Goal: Task Accomplishment & Management: Manage account settings

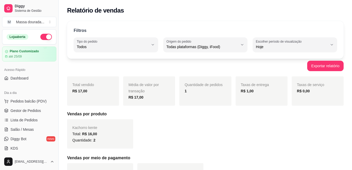
select select "ALL"
select select "0"
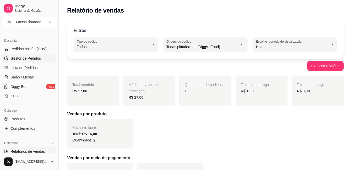
click at [27, 59] on span "Gestor de Pedidos" at bounding box center [25, 58] width 30 height 5
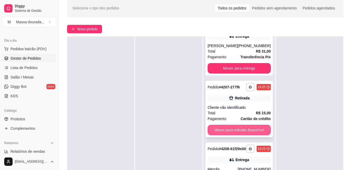
scroll to position [52, 0]
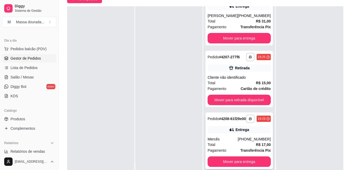
click at [233, 134] on div "**********" at bounding box center [238, 141] width 67 height 57
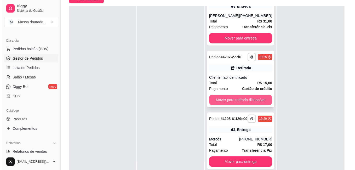
scroll to position [0, 0]
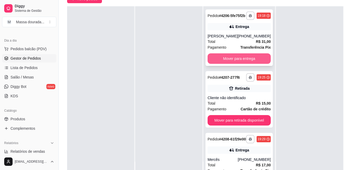
click at [245, 63] on button "Mover para entrega" at bounding box center [238, 58] width 63 height 10
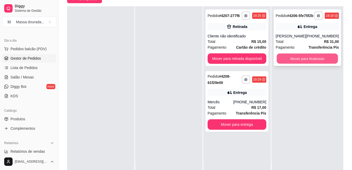
click at [290, 60] on button "Mover para finalizado" at bounding box center [306, 59] width 61 height 10
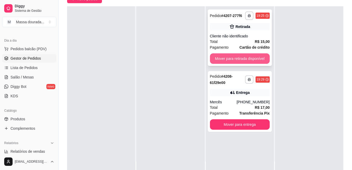
click at [244, 55] on button "Mover para retirada disponível" at bounding box center [240, 58] width 60 height 10
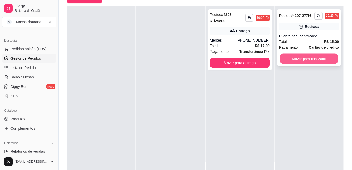
click at [280, 61] on button "Mover para finalizado" at bounding box center [309, 59] width 58 height 10
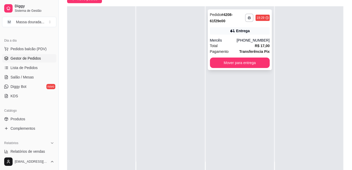
click at [225, 48] on div "Total R$ 17,00" at bounding box center [240, 46] width 60 height 6
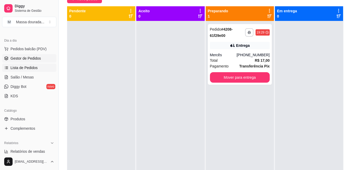
click at [31, 69] on span "Lista de Pedidos" at bounding box center [23, 67] width 27 height 5
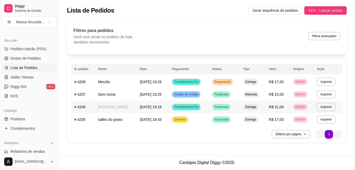
click at [157, 108] on span "[DATE] 19:18" at bounding box center [151, 107] width 22 height 4
click at [30, 60] on span "Gestor de Pedidos" at bounding box center [25, 58] width 30 height 5
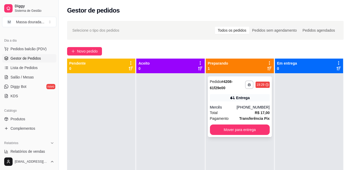
click at [242, 107] on div "[PHONE_NUMBER]" at bounding box center [252, 107] width 33 height 5
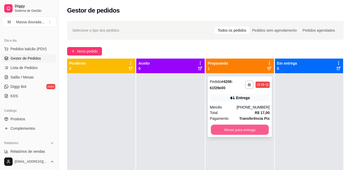
click at [234, 132] on button "Mover para entrega" at bounding box center [239, 130] width 58 height 10
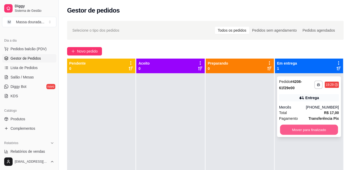
click at [282, 130] on button "Mover para finalizado" at bounding box center [309, 130] width 58 height 10
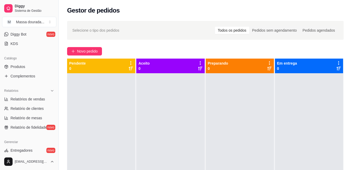
scroll to position [131, 0]
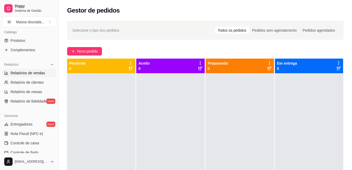
click at [32, 75] on span "Relatórios de vendas" at bounding box center [27, 72] width 35 height 5
select select "ALL"
select select "0"
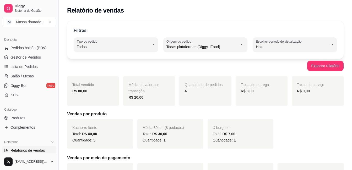
scroll to position [52, 0]
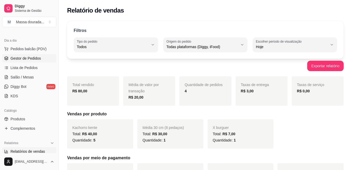
click at [26, 58] on span "Gestor de Pedidos" at bounding box center [25, 58] width 30 height 5
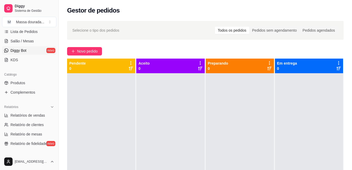
scroll to position [131, 0]
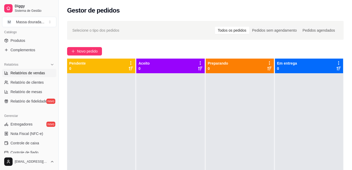
click at [26, 75] on span "Relatórios de vendas" at bounding box center [27, 72] width 35 height 5
select select "ALL"
select select "0"
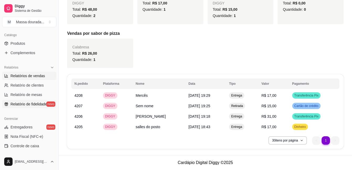
scroll to position [102, 0]
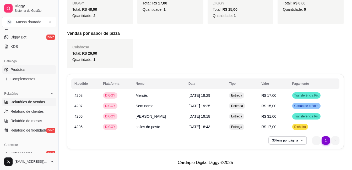
click at [25, 67] on link "Produtos" at bounding box center [29, 69] width 54 height 8
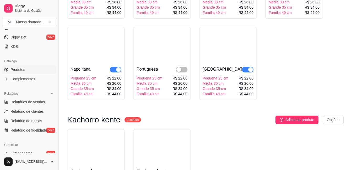
scroll to position [550, 0]
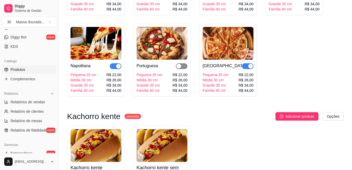
click at [180, 67] on div "button" at bounding box center [178, 66] width 5 height 5
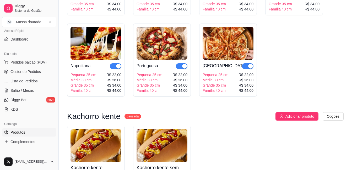
scroll to position [23, 0]
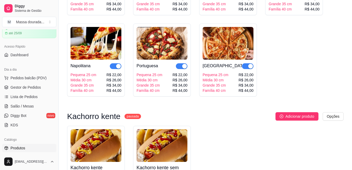
click at [20, 89] on span "Gestor de Pedidos" at bounding box center [25, 87] width 30 height 5
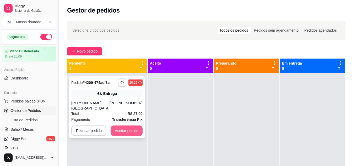
click at [128, 126] on button "Aceitar pedido" at bounding box center [126, 131] width 32 height 10
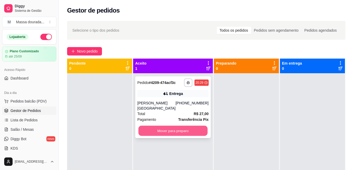
click at [145, 126] on button "Mover para preparo" at bounding box center [172, 131] width 69 height 10
click at [191, 126] on button "Mover para preparo" at bounding box center [172, 131] width 69 height 10
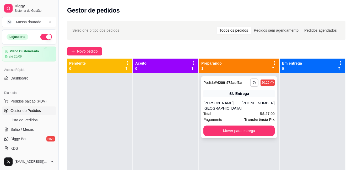
click at [212, 104] on div "**********" at bounding box center [238, 107] width 75 height 62
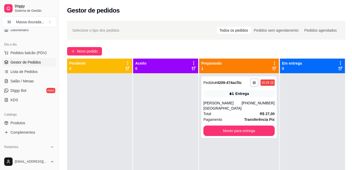
scroll to position [79, 0]
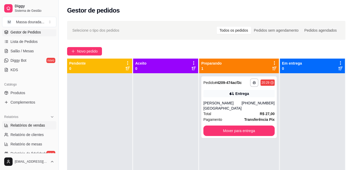
click at [24, 127] on span "Relatórios de vendas" at bounding box center [27, 125] width 35 height 5
select select "ALL"
select select "0"
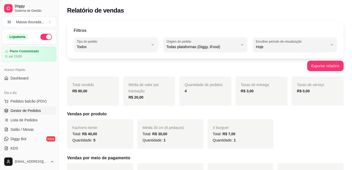
click at [21, 114] on link "Gestor de Pedidos" at bounding box center [29, 111] width 54 height 8
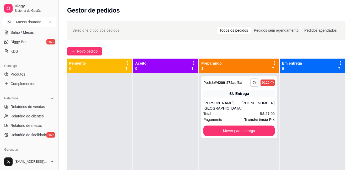
scroll to position [105, 0]
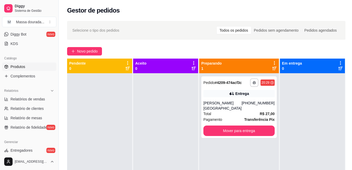
click at [19, 69] on span "Produtos" at bounding box center [17, 66] width 15 height 5
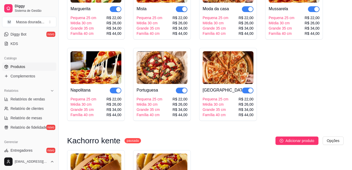
scroll to position [550, 0]
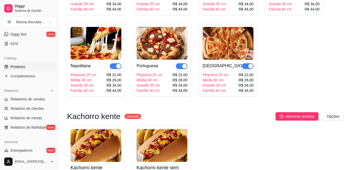
click at [182, 66] on div "button" at bounding box center [184, 66] width 5 height 5
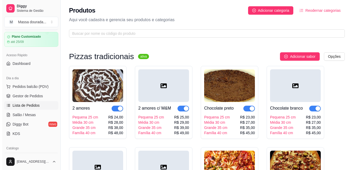
scroll to position [26, 0]
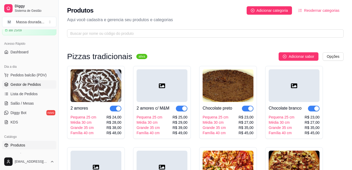
click at [24, 87] on link "Gestor de Pedidos" at bounding box center [29, 84] width 54 height 8
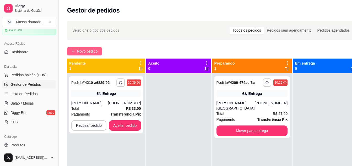
click at [93, 48] on button "Novo pedido" at bounding box center [84, 51] width 35 height 8
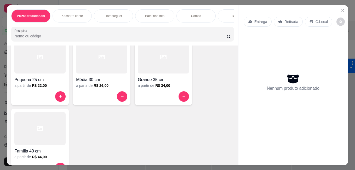
scroll to position [26, 0]
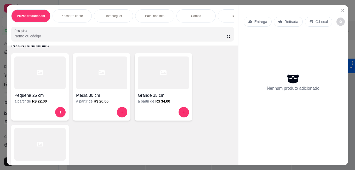
click at [155, 92] on div "Grande 35 cm" at bounding box center [163, 93] width 51 height 9
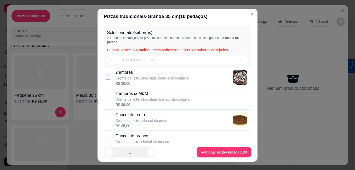
click at [106, 80] on label at bounding box center [108, 78] width 4 height 6
click at [106, 80] on input "checkbox" at bounding box center [108, 78] width 4 height 4
click at [107, 78] on input "checkbox" at bounding box center [108, 78] width 4 height 4
click at [107, 81] on div "2 amores Creme de leite, chocolate preto e chocolate b R$ 38,00" at bounding box center [177, 77] width 147 height 21
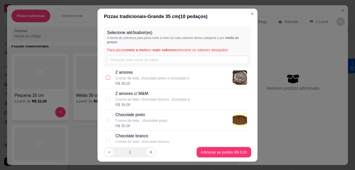
click at [107, 80] on input "checkbox" at bounding box center [108, 78] width 4 height 4
checkbox input "true"
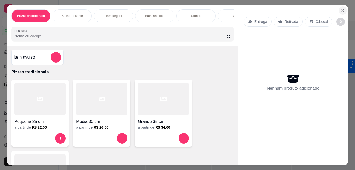
click at [341, 8] on icon "Close" at bounding box center [343, 10] width 4 height 4
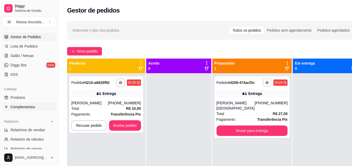
scroll to position [79, 0]
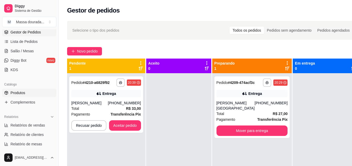
click at [28, 95] on link "Produtos" at bounding box center [29, 93] width 54 height 8
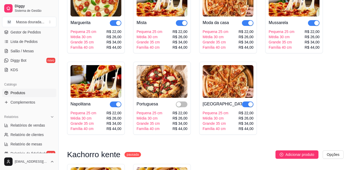
scroll to position [550, 0]
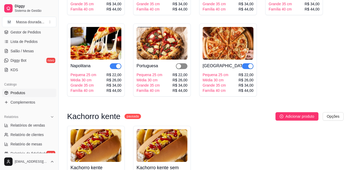
click at [182, 64] on span "button" at bounding box center [182, 66] width 12 height 6
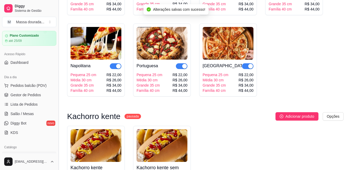
scroll to position [0, 0]
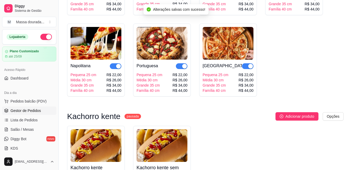
click at [23, 114] on link "Gestor de Pedidos" at bounding box center [29, 111] width 54 height 8
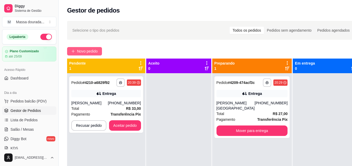
click at [85, 52] on span "Novo pedido" at bounding box center [87, 51] width 21 height 6
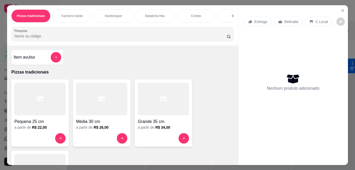
click at [164, 109] on div at bounding box center [163, 99] width 51 height 33
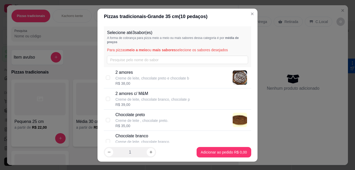
click at [112, 76] on div "2 amores Creme de leite, chocolate preto e chocolate b R$ 38,00" at bounding box center [177, 77] width 147 height 21
checkbox input "true"
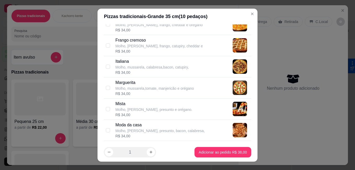
scroll to position [497, 0]
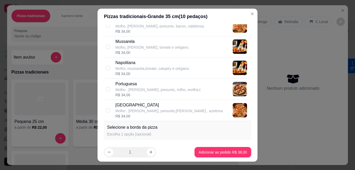
click at [110, 87] on div "Portuguesa Molho , mussarela, presunto, milho, ervilha,t R$ 34,00" at bounding box center [177, 89] width 147 height 21
checkbox input "true"
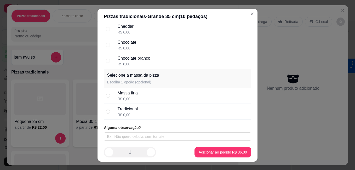
scroll to position [580, 0]
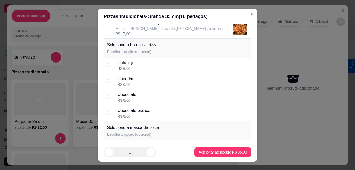
click at [110, 67] on div "Catupiry R$ 6,00" at bounding box center [177, 66] width 147 height 16
radio input "true"
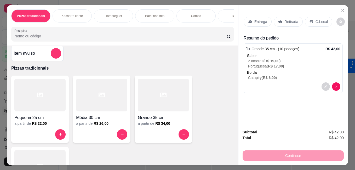
scroll to position [0, 0]
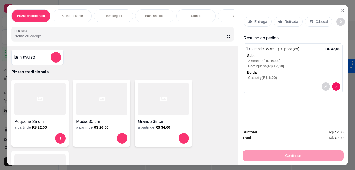
click at [47, 111] on div at bounding box center [39, 99] width 51 height 33
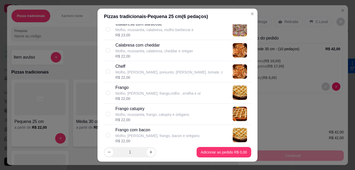
scroll to position [288, 0]
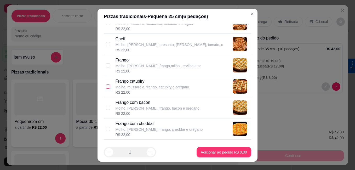
click at [107, 86] on input "checkbox" at bounding box center [108, 87] width 4 height 4
checkbox input "true"
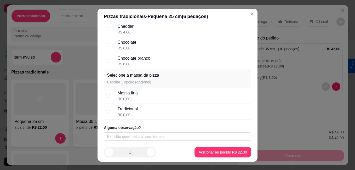
scroll to position [606, 0]
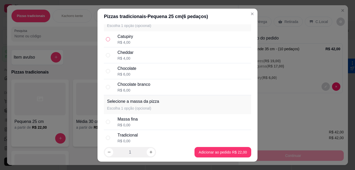
click at [106, 36] on label at bounding box center [108, 39] width 4 height 6
click at [106, 37] on input "radio" at bounding box center [108, 39] width 4 height 4
radio input "true"
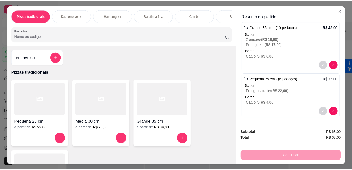
scroll to position [0, 0]
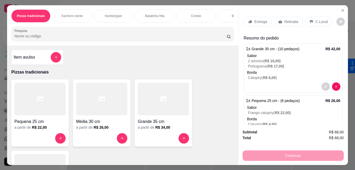
click at [287, 19] on p "Retirada" at bounding box center [292, 21] width 14 height 5
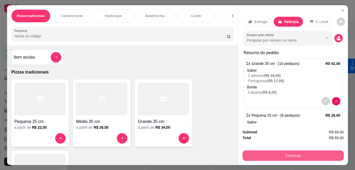
click at [303, 153] on button "Continuar" at bounding box center [293, 156] width 101 height 10
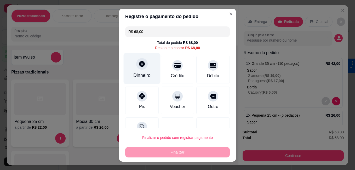
click at [134, 69] on div "Dinheiro" at bounding box center [142, 68] width 37 height 31
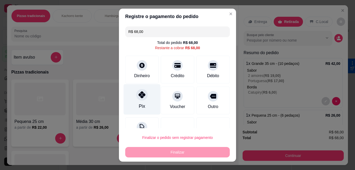
click at [132, 98] on div "Pix" at bounding box center [142, 99] width 37 height 31
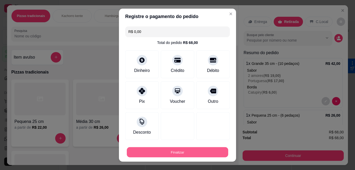
click at [171, 152] on button "Finalizar" at bounding box center [178, 152] width 102 height 10
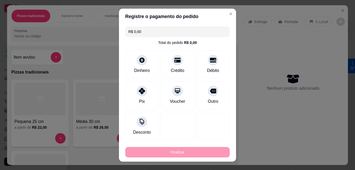
type input "-R$ 68,00"
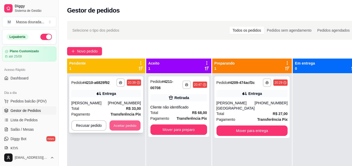
click at [117, 130] on button "Aceitar pedido" at bounding box center [124, 126] width 31 height 10
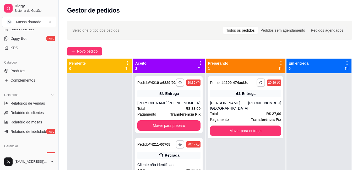
scroll to position [79, 0]
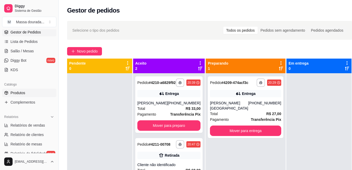
click at [21, 93] on span "Produtos" at bounding box center [17, 92] width 15 height 5
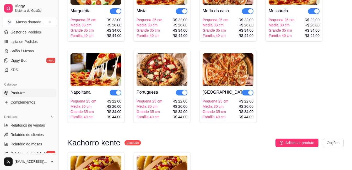
scroll to position [524, 0]
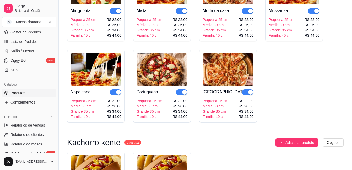
click at [180, 95] on span "button" at bounding box center [182, 93] width 12 height 6
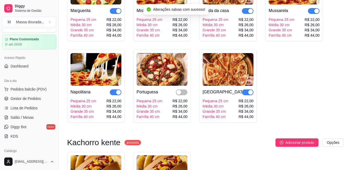
scroll to position [0, 0]
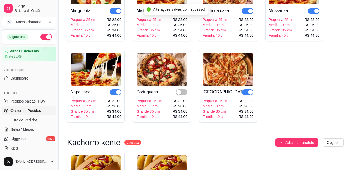
click at [30, 108] on span "Gestor de Pedidos" at bounding box center [25, 110] width 30 height 5
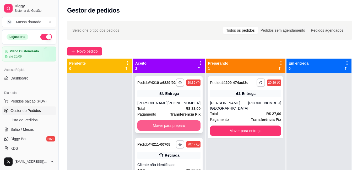
click at [176, 131] on button "Mover para preparo" at bounding box center [168, 125] width 63 height 10
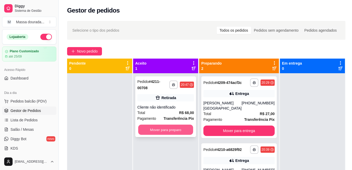
click at [176, 129] on button "Mover para preparo" at bounding box center [165, 130] width 55 height 10
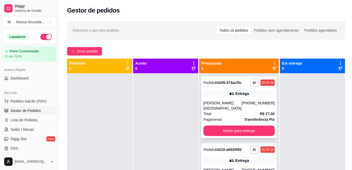
click at [217, 111] on div "Total R$ 27,00" at bounding box center [238, 114] width 71 height 6
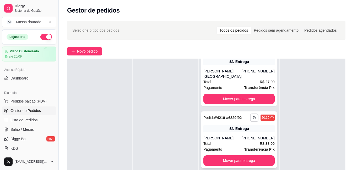
scroll to position [34, 0]
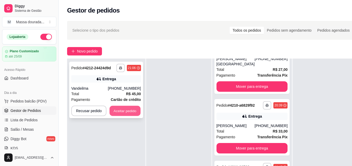
click at [120, 112] on button "Aceitar pedido" at bounding box center [124, 111] width 31 height 10
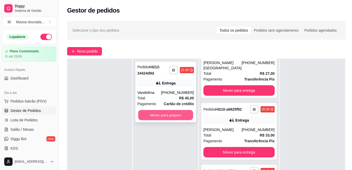
click at [147, 116] on button "Mover para preparo" at bounding box center [165, 115] width 55 height 10
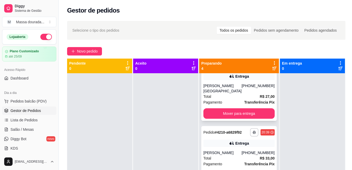
scroll to position [0, 0]
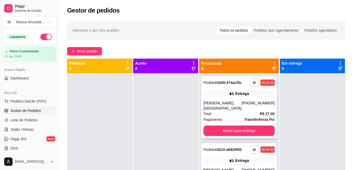
click at [232, 110] on div "[PERSON_NAME][GEOGRAPHIC_DATA]" at bounding box center [222, 106] width 38 height 10
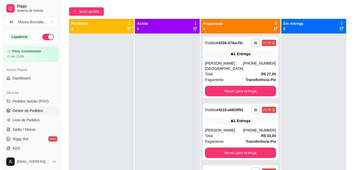
scroll to position [1, 0]
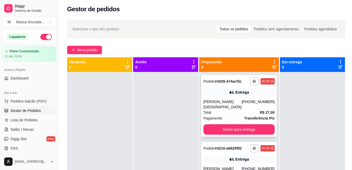
click at [246, 111] on div "Total R$ 27,00" at bounding box center [238, 113] width 71 height 6
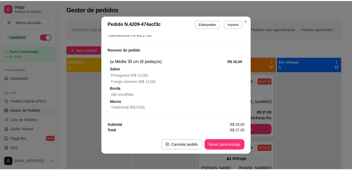
scroll to position [1, 0]
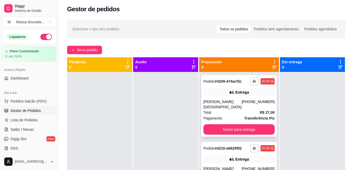
click at [241, 105] on div "[PHONE_NUMBER]" at bounding box center [257, 104] width 33 height 10
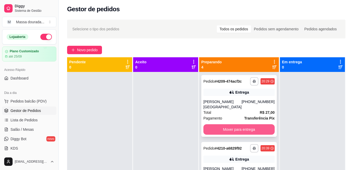
click at [229, 129] on button "Mover para entrega" at bounding box center [238, 129] width 71 height 10
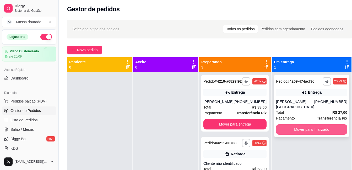
click at [281, 126] on button "Mover para finalizado" at bounding box center [311, 129] width 71 height 10
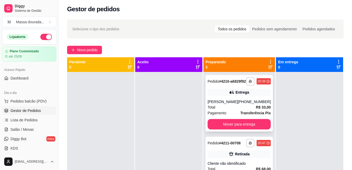
click at [218, 110] on div "Total R$ 33,00" at bounding box center [238, 107] width 63 height 6
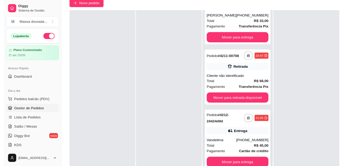
scroll to position [80, 0]
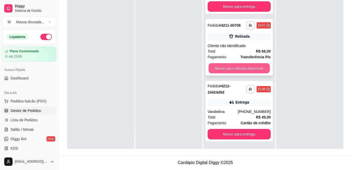
click at [230, 69] on button "Mover para retirada disponível" at bounding box center [238, 68] width 61 height 10
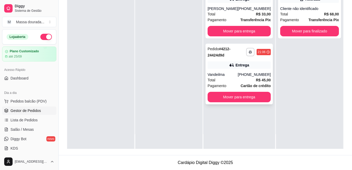
scroll to position [0, 0]
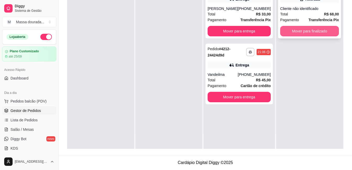
click at [286, 31] on button "Mover para finalizado" at bounding box center [309, 31] width 59 height 10
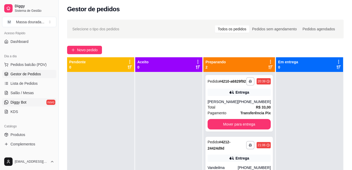
scroll to position [52, 0]
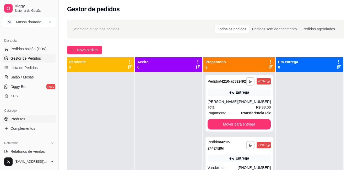
click at [19, 119] on span "Produtos" at bounding box center [17, 118] width 15 height 5
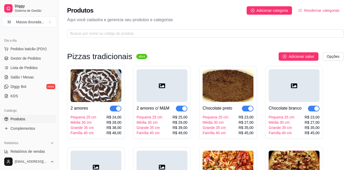
click at [117, 107] on div "button" at bounding box center [118, 108] width 5 height 5
click at [184, 109] on div "button" at bounding box center [184, 108] width 5 height 5
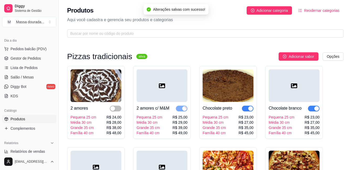
click at [248, 107] on span "button" at bounding box center [248, 109] width 12 height 6
click at [310, 107] on span "button" at bounding box center [314, 109] width 12 height 6
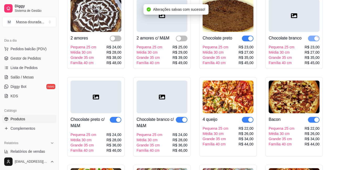
scroll to position [79, 0]
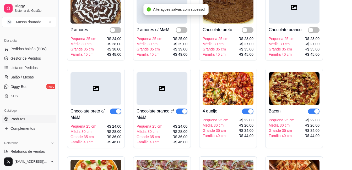
click at [116, 111] on div "button" at bounding box center [118, 111] width 5 height 5
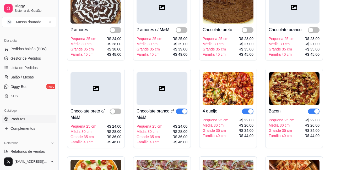
click at [181, 111] on button "button" at bounding box center [182, 112] width 12 height 6
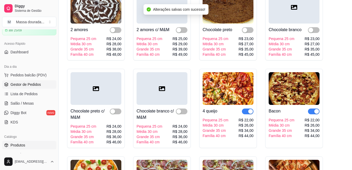
click at [21, 85] on span "Gestor de Pedidos" at bounding box center [25, 84] width 30 height 5
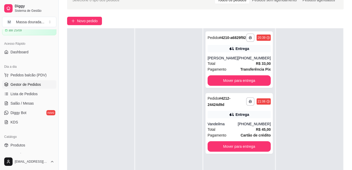
scroll to position [26, 0]
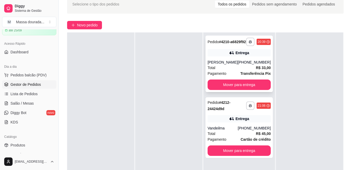
click at [223, 65] on div "[PERSON_NAME]" at bounding box center [222, 62] width 30 height 5
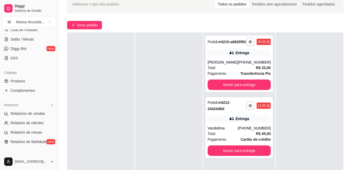
scroll to position [105, 0]
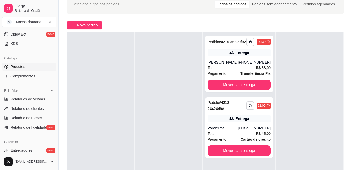
click at [25, 68] on link "Produtos" at bounding box center [29, 67] width 54 height 8
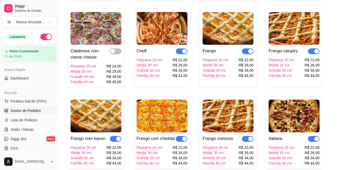
click at [25, 111] on span "Gestor de Pedidos" at bounding box center [25, 110] width 30 height 5
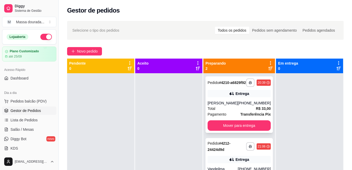
click at [241, 116] on strong "Transferência Pix" at bounding box center [255, 114] width 30 height 4
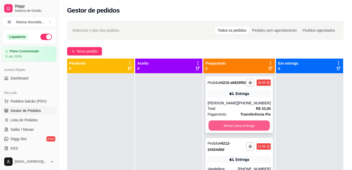
click at [240, 131] on button "Mover para entrega" at bounding box center [238, 126] width 61 height 10
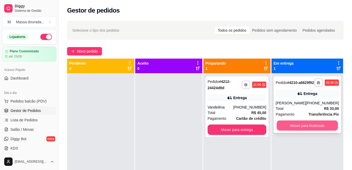
click at [296, 131] on button "Mover para finalizado" at bounding box center [306, 126] width 61 height 10
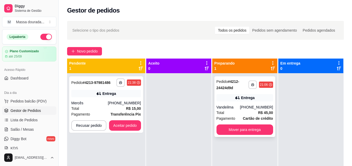
click at [229, 105] on div "Vandeilma" at bounding box center [228, 107] width 24 height 5
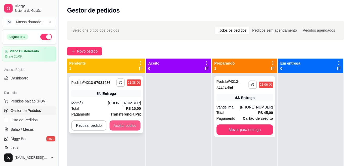
click at [116, 123] on button "Aceitar pedido" at bounding box center [124, 126] width 31 height 10
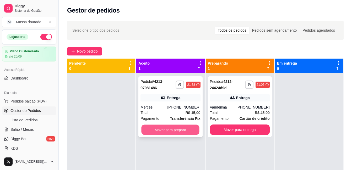
click at [163, 131] on button "Mover para preparo" at bounding box center [170, 130] width 58 height 10
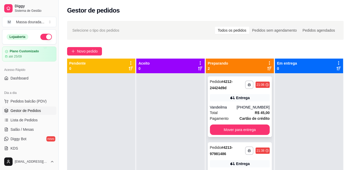
click at [236, 109] on div "Vandeilma" at bounding box center [223, 107] width 27 height 5
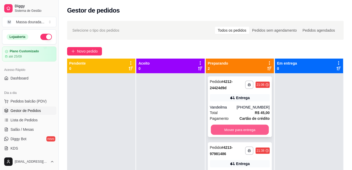
click at [240, 132] on button "Mover para entrega" at bounding box center [239, 130] width 58 height 10
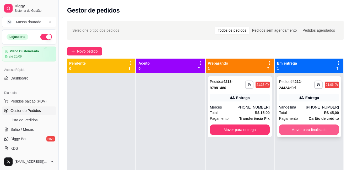
click at [286, 130] on button "Mover para finalizado" at bounding box center [309, 130] width 60 height 10
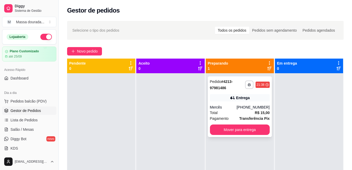
click at [243, 113] on div "Total R$ 15,00" at bounding box center [240, 113] width 60 height 6
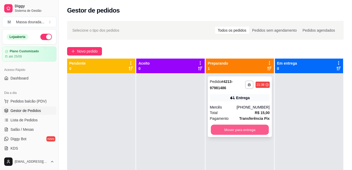
click at [253, 127] on button "Mover para entrega" at bounding box center [239, 130] width 58 height 10
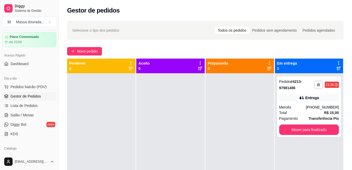
scroll to position [26, 0]
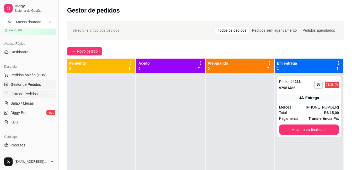
click at [29, 93] on span "Lista de Pedidos" at bounding box center [23, 93] width 27 height 5
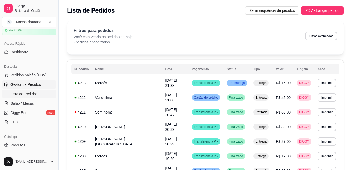
click at [25, 84] on span "Gestor de Pedidos" at bounding box center [25, 84] width 30 height 5
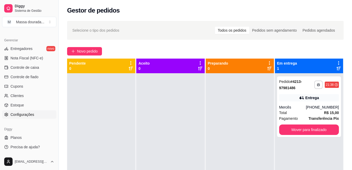
scroll to position [128, 0]
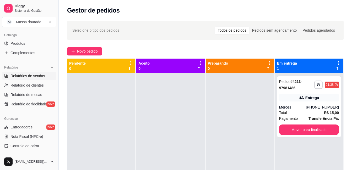
click at [26, 76] on span "Relatórios de vendas" at bounding box center [27, 75] width 35 height 5
select select "ALL"
select select "0"
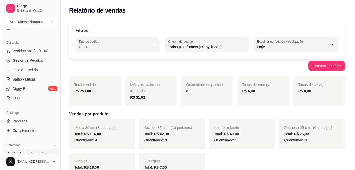
scroll to position [49, 0]
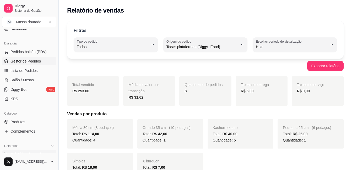
click at [25, 62] on span "Gestor de Pedidos" at bounding box center [25, 61] width 30 height 5
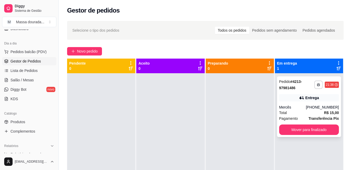
drag, startPoint x: 307, startPoint y: 120, endPoint x: 307, endPoint y: 124, distance: 3.4
click at [307, 124] on div "**********" at bounding box center [309, 106] width 64 height 61
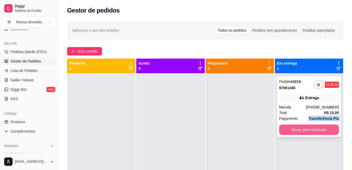
click at [303, 130] on button "Mover para finalizado" at bounding box center [309, 130] width 60 height 10
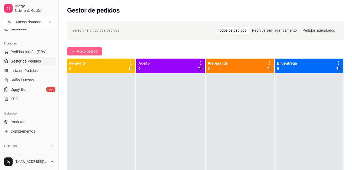
click at [83, 48] on span "Novo pedido" at bounding box center [87, 51] width 21 height 6
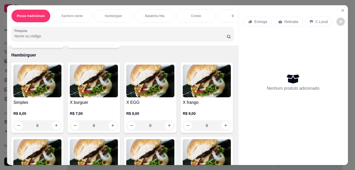
scroll to position [288, 0]
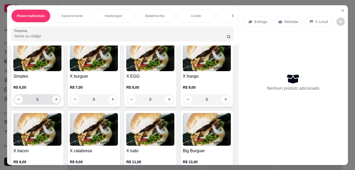
click at [57, 100] on button "increase-product-quantity" at bounding box center [56, 99] width 8 height 8
type input "1"
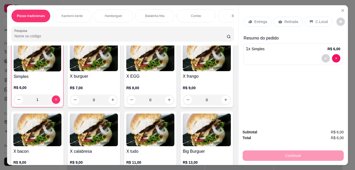
scroll to position [288, 0]
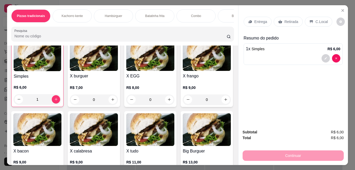
click at [290, 19] on p "Retirada" at bounding box center [292, 21] width 14 height 5
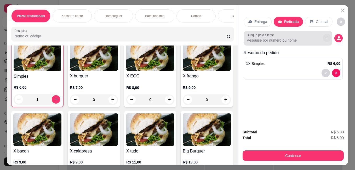
click at [326, 36] on icon "Show suggestions" at bounding box center [327, 38] width 4 height 4
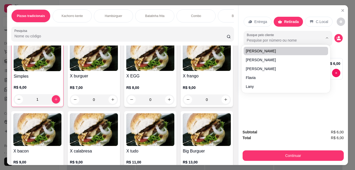
click at [273, 38] on input "Busque pelo cliente" at bounding box center [281, 40] width 68 height 5
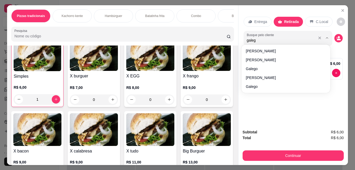
type input "galego"
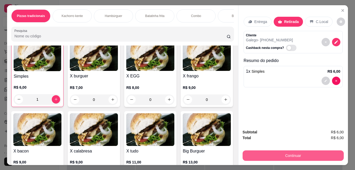
click at [294, 152] on button "Continuar" at bounding box center [293, 156] width 101 height 10
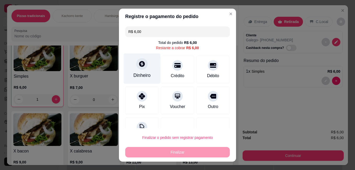
click at [137, 69] on div at bounding box center [142, 64] width 12 height 12
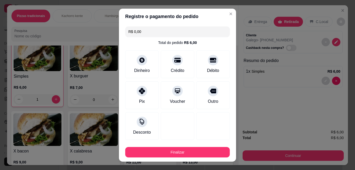
type input "R$ 0,00"
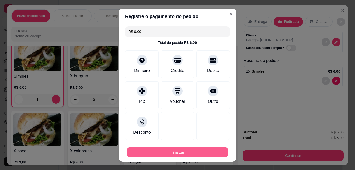
click at [167, 149] on button "Finalizar" at bounding box center [178, 152] width 102 height 10
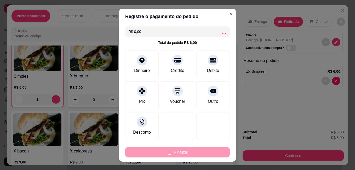
type input "0"
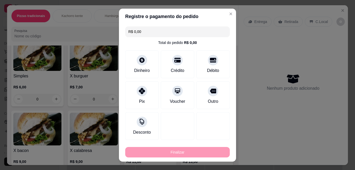
type input "-R$ 6,00"
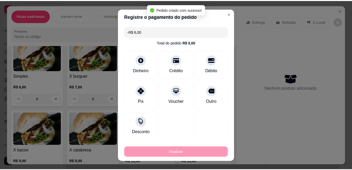
scroll to position [288, 0]
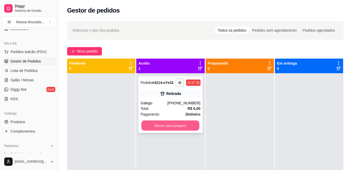
click at [155, 125] on button "Mover para preparo" at bounding box center [170, 126] width 58 height 10
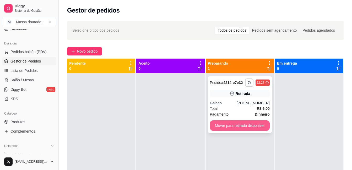
click at [215, 126] on button "Mover para retirada disponível" at bounding box center [240, 125] width 60 height 10
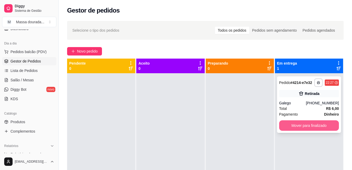
click at [296, 123] on button "Mover para finalizado" at bounding box center [309, 125] width 60 height 10
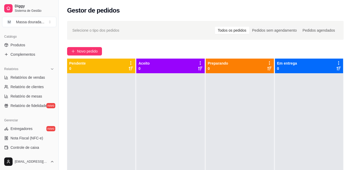
scroll to position [154, 0]
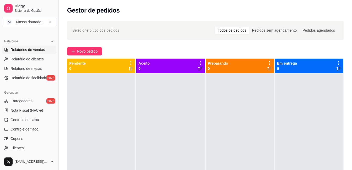
click at [32, 50] on span "Relatórios de vendas" at bounding box center [27, 49] width 35 height 5
select select "ALL"
select select "0"
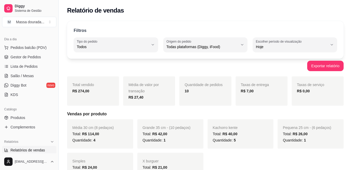
scroll to position [49, 0]
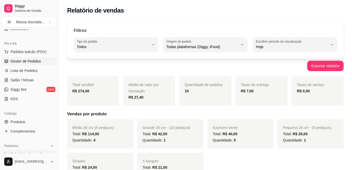
click at [36, 58] on link "Gestor de Pedidos" at bounding box center [29, 61] width 54 height 8
